Goal: Entertainment & Leisure: Consume media (video, audio)

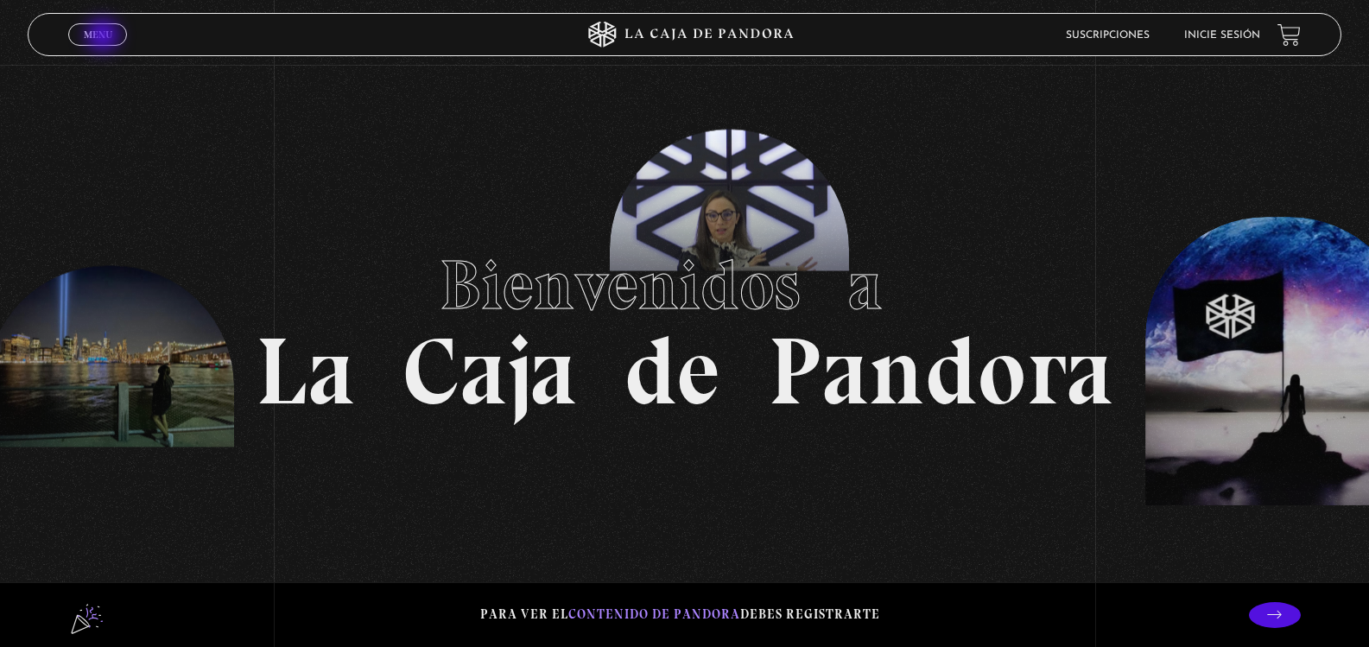
click at [105, 37] on span "Menu" at bounding box center [98, 34] width 29 height 10
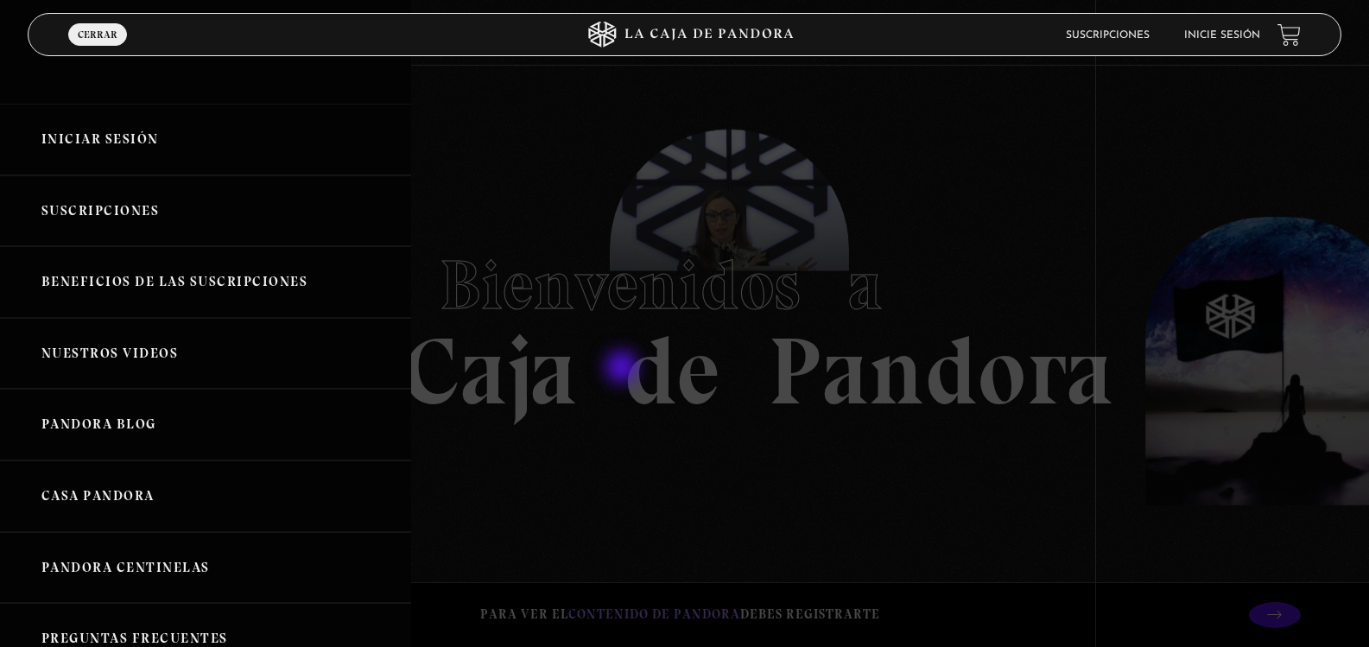
click at [665, 331] on div at bounding box center [684, 323] width 1369 height 647
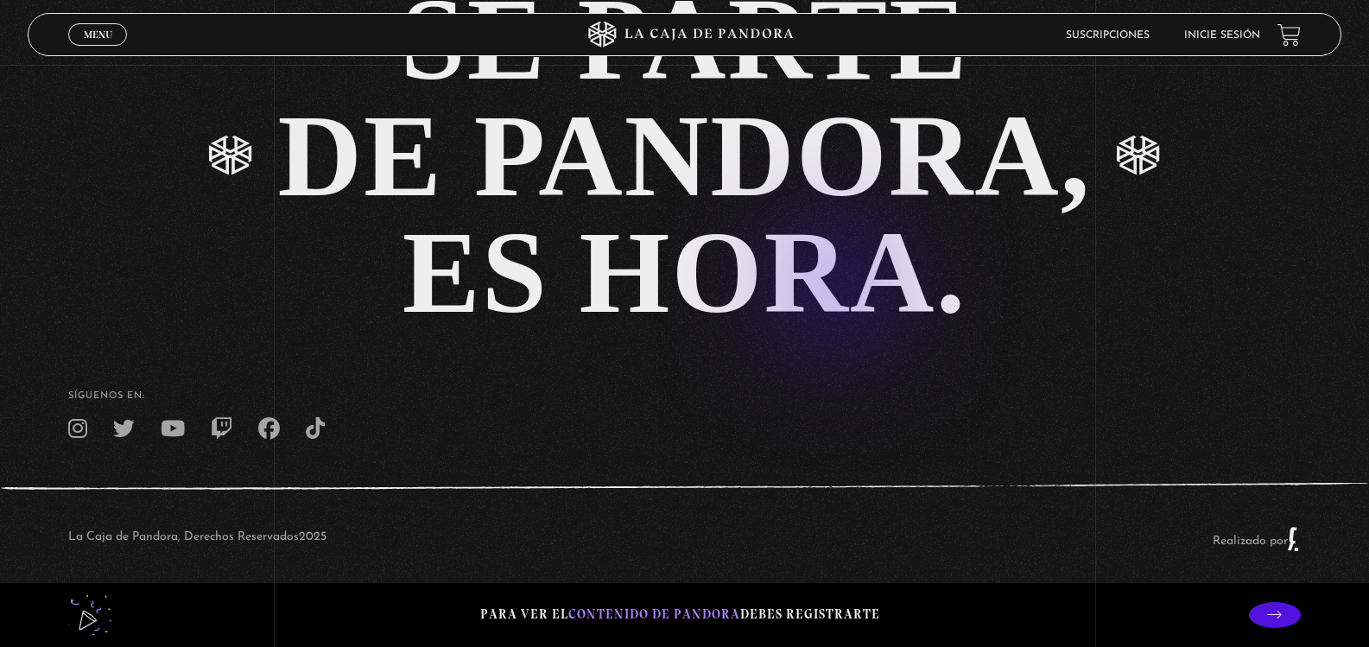
scroll to position [3885, 0]
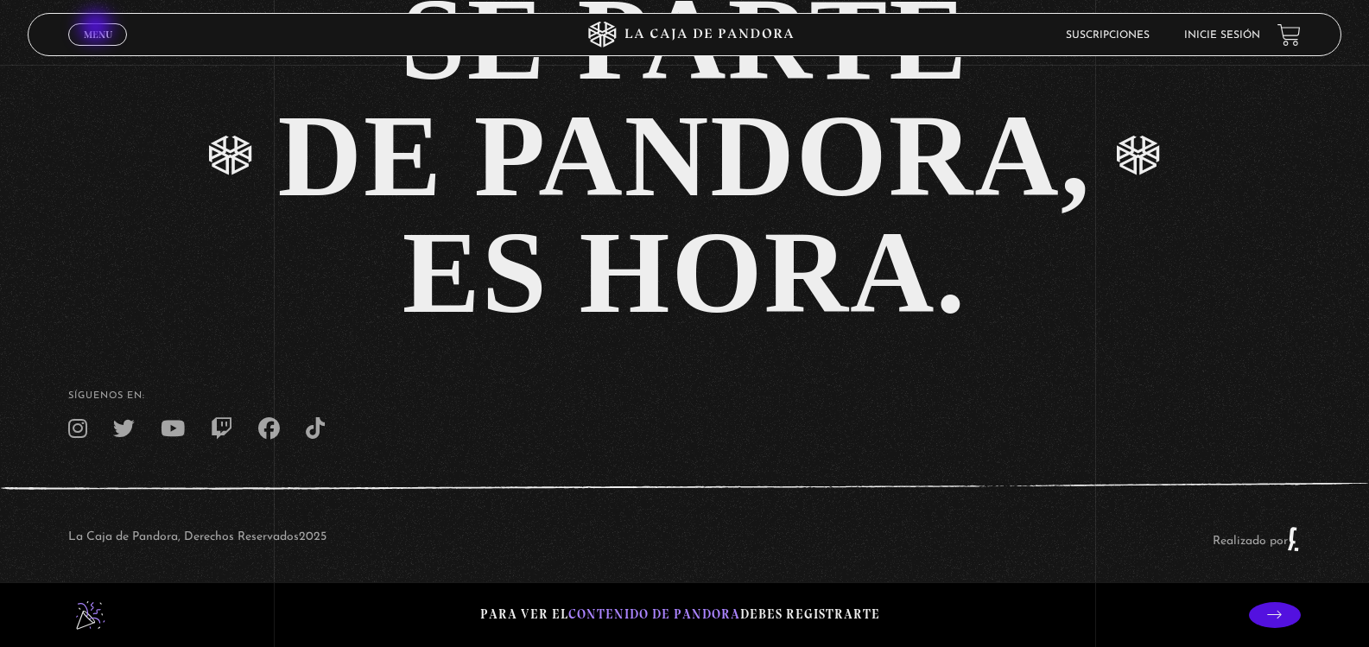
click at [98, 29] on span "Menu" at bounding box center [98, 34] width 29 height 10
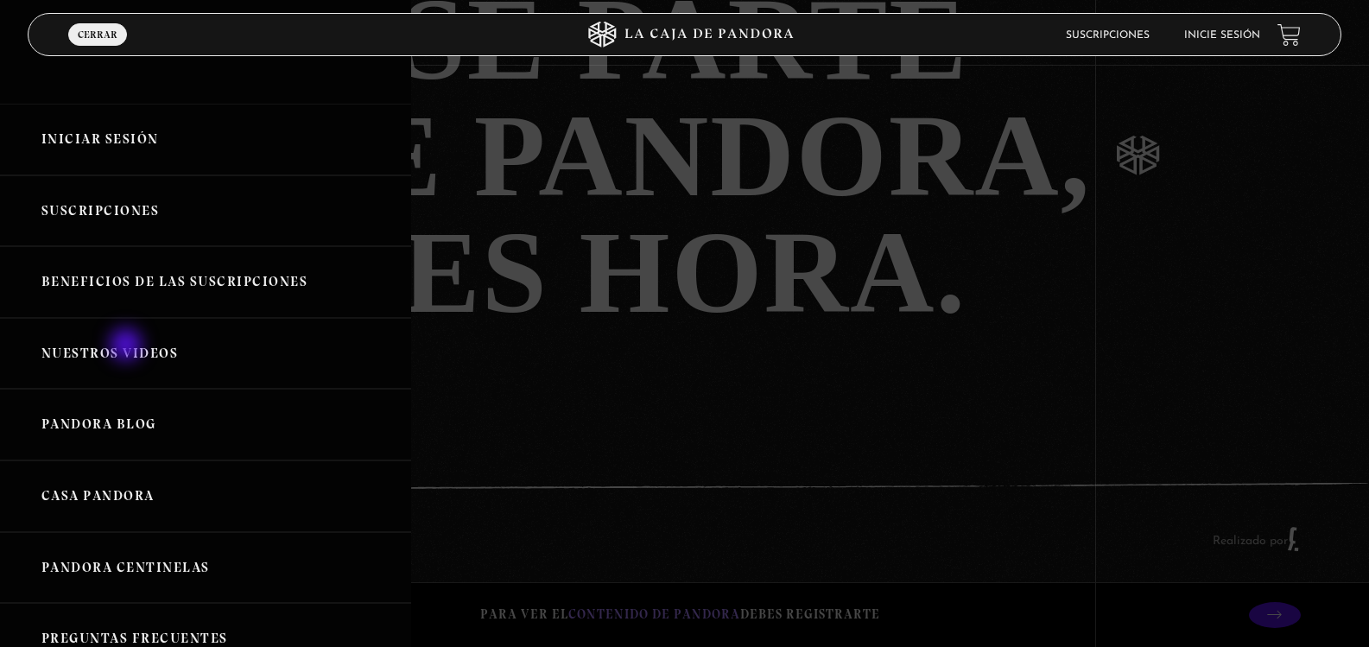
click at [128, 346] on link "Nuestros Videos" at bounding box center [205, 354] width 411 height 72
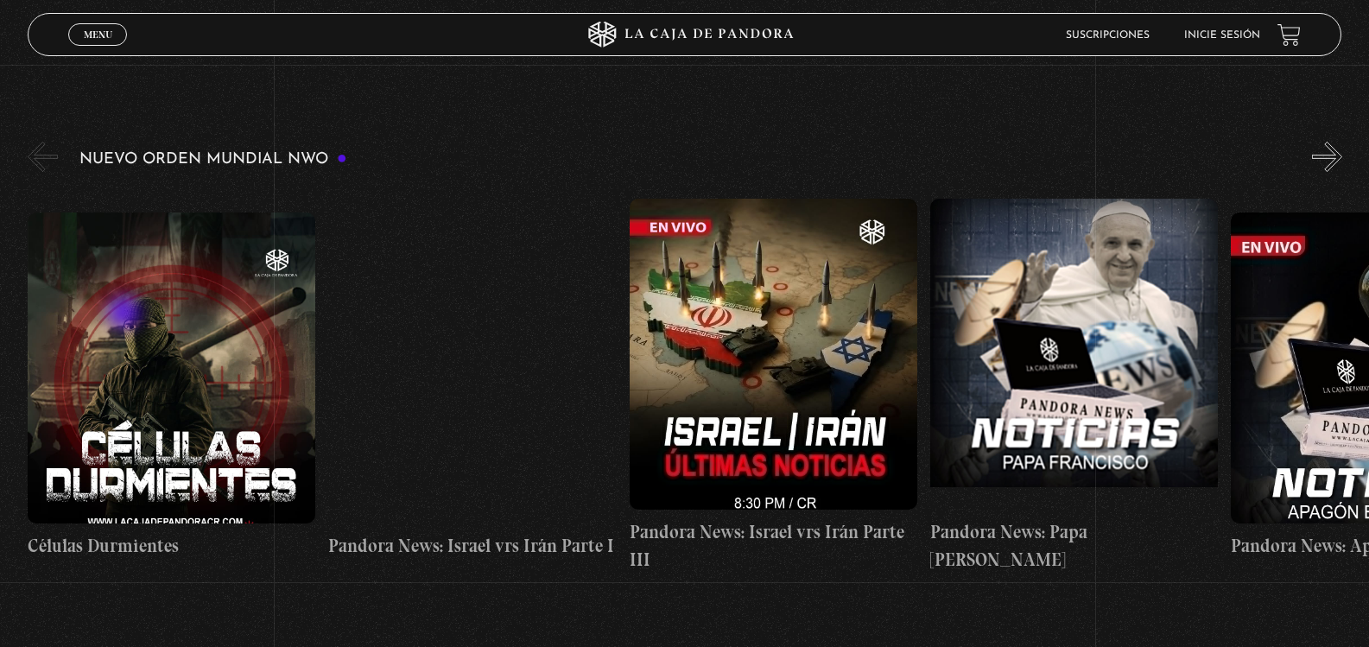
scroll to position [259, 0]
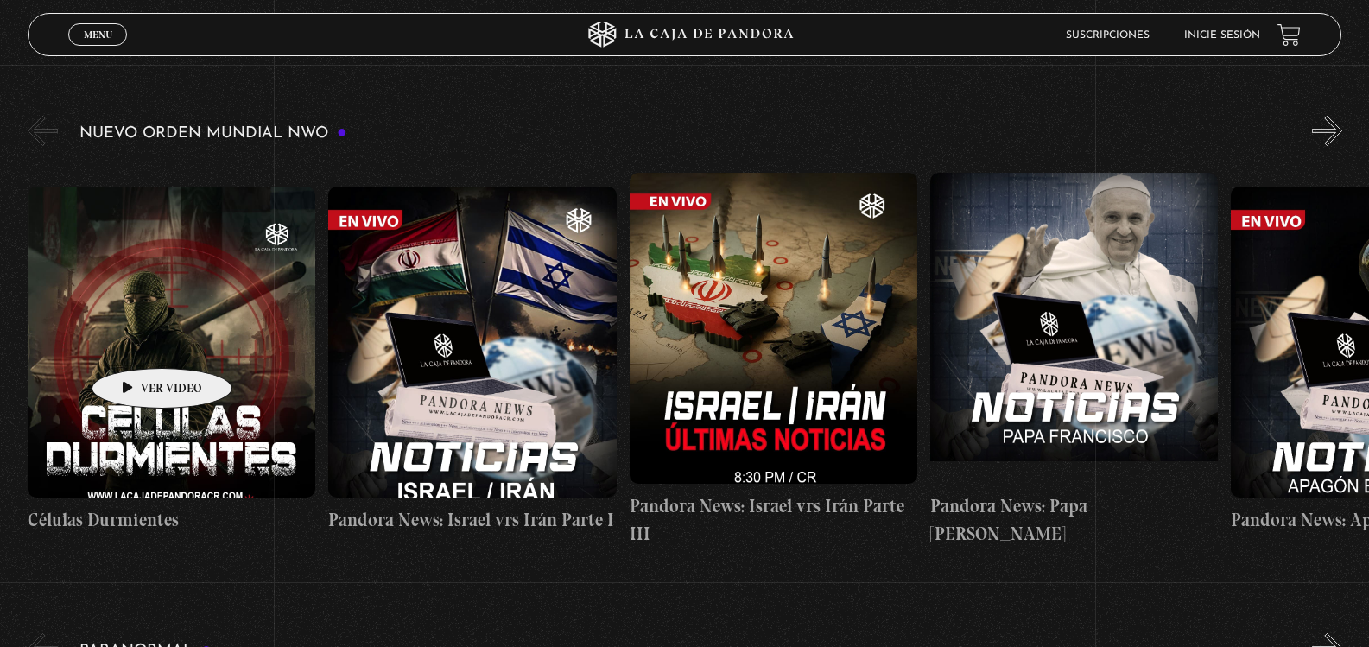
click at [135, 342] on figure at bounding box center [172, 342] width 288 height 311
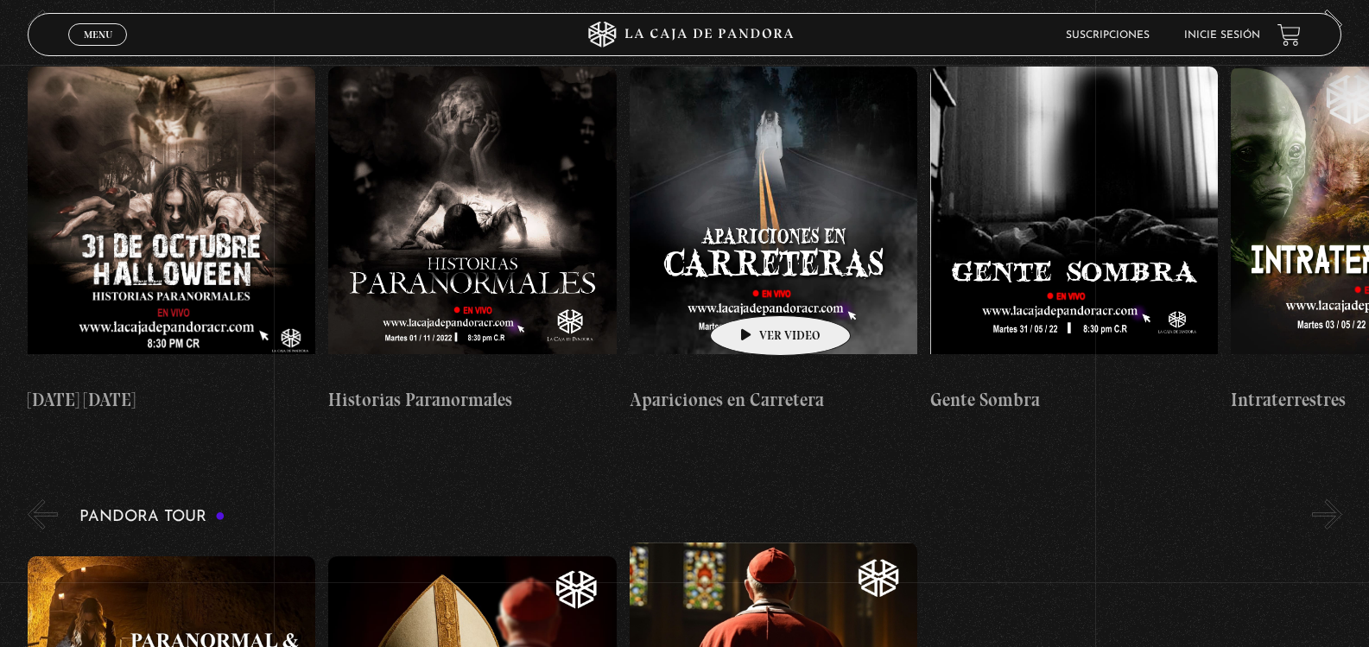
scroll to position [950, 0]
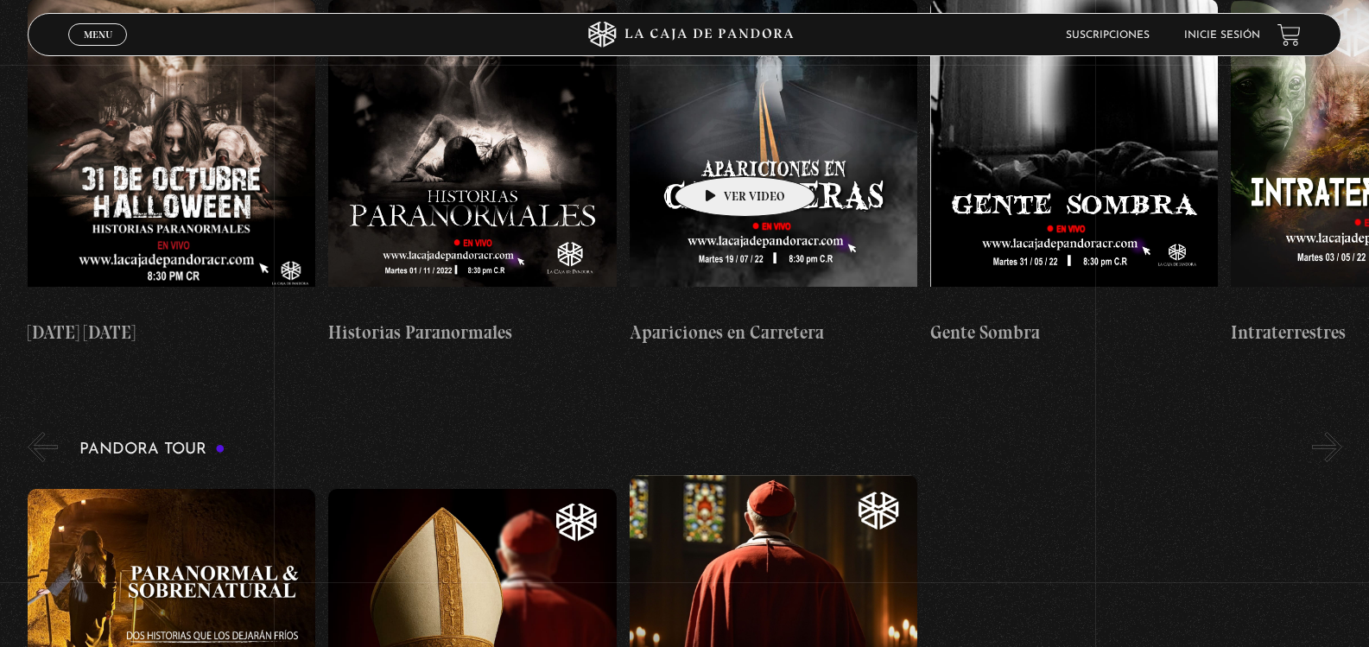
click at [718, 150] on figure at bounding box center [774, 154] width 288 height 311
